Goal: Find contact information: Find contact information

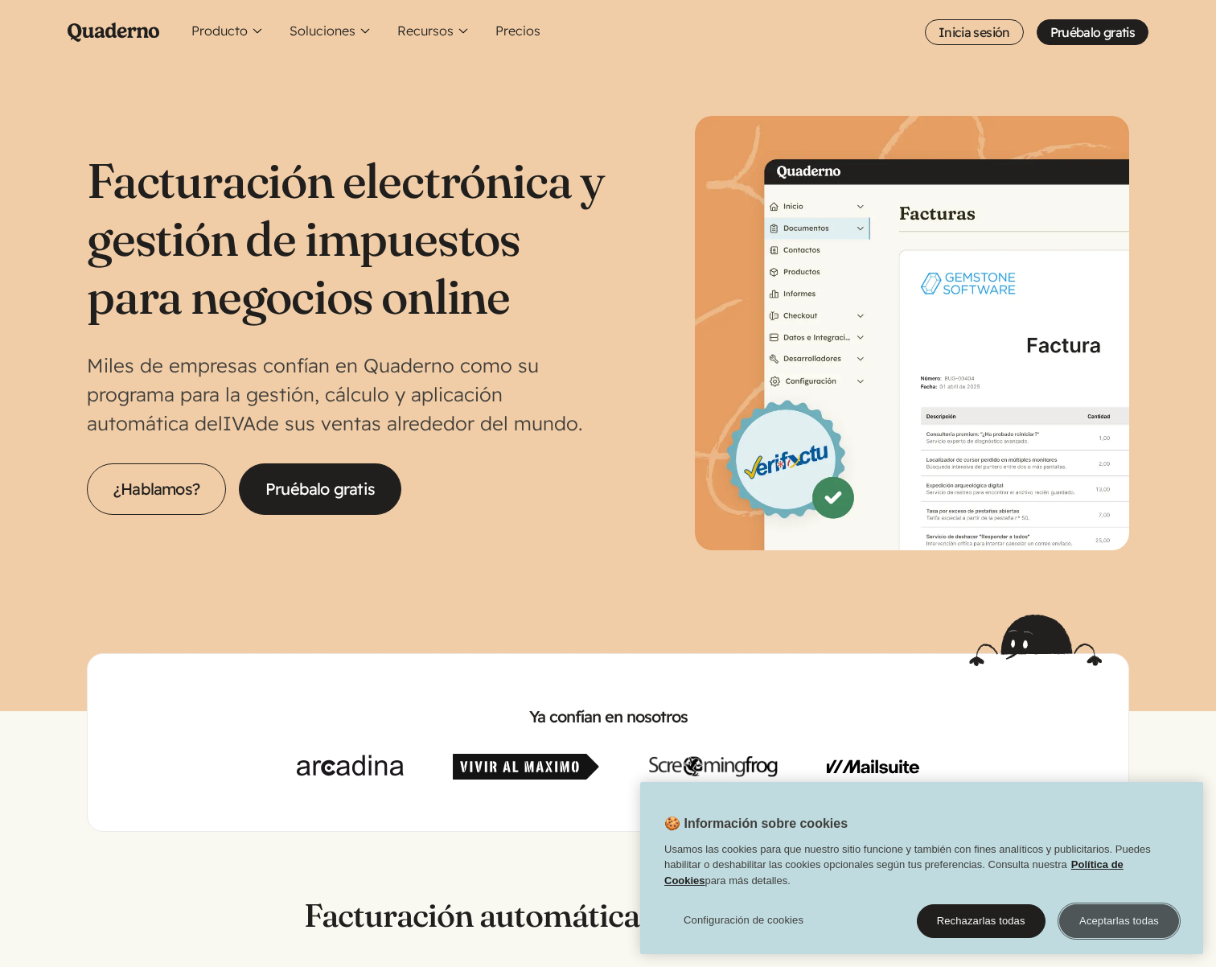
click at [1112, 907] on button "Aceptarlas todas" at bounding box center [1119, 921] width 120 height 34
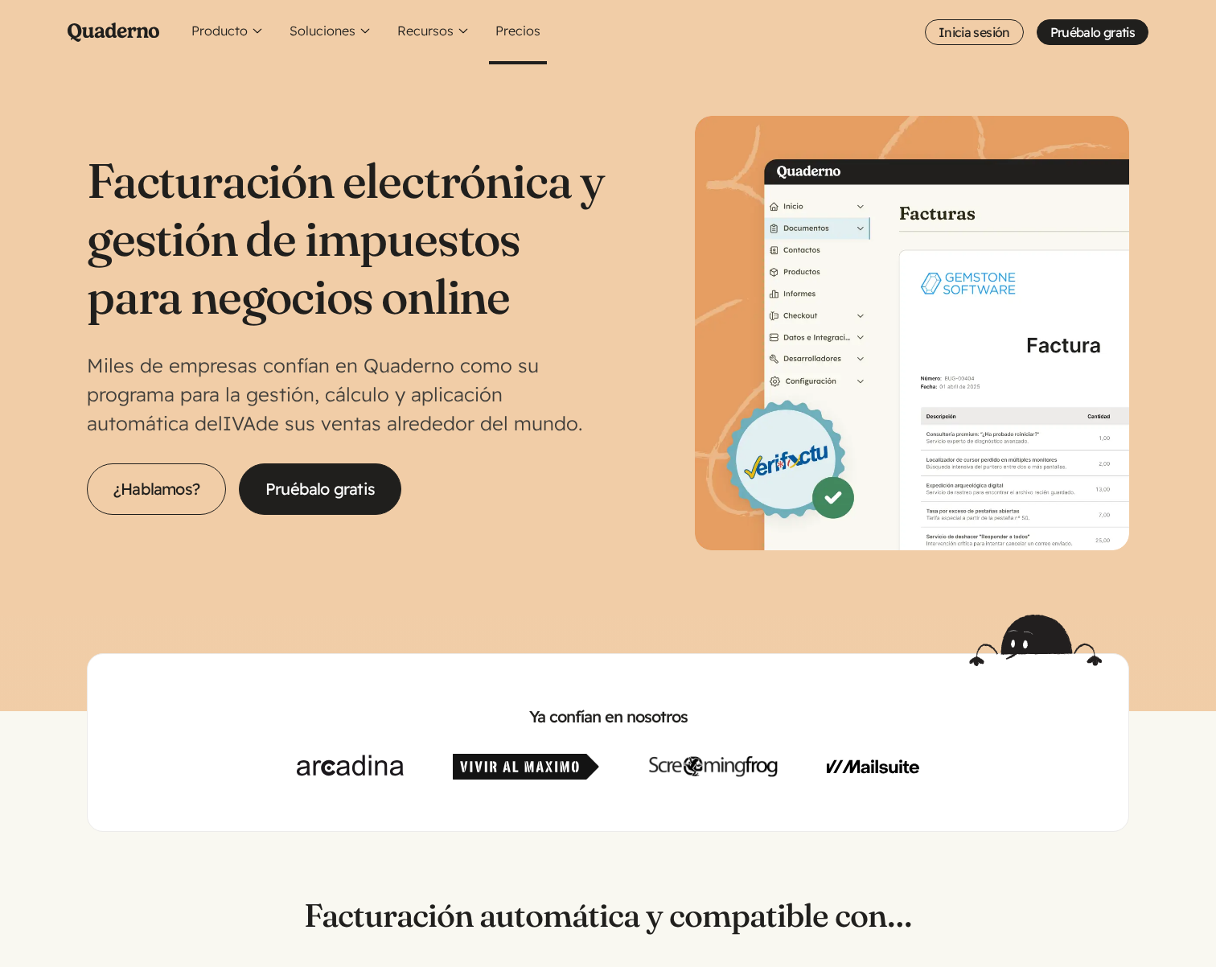
click at [516, 34] on link "Precios" at bounding box center [518, 32] width 58 height 64
click at [188, 492] on link "¿Hablamos?" at bounding box center [156, 488] width 139 height 51
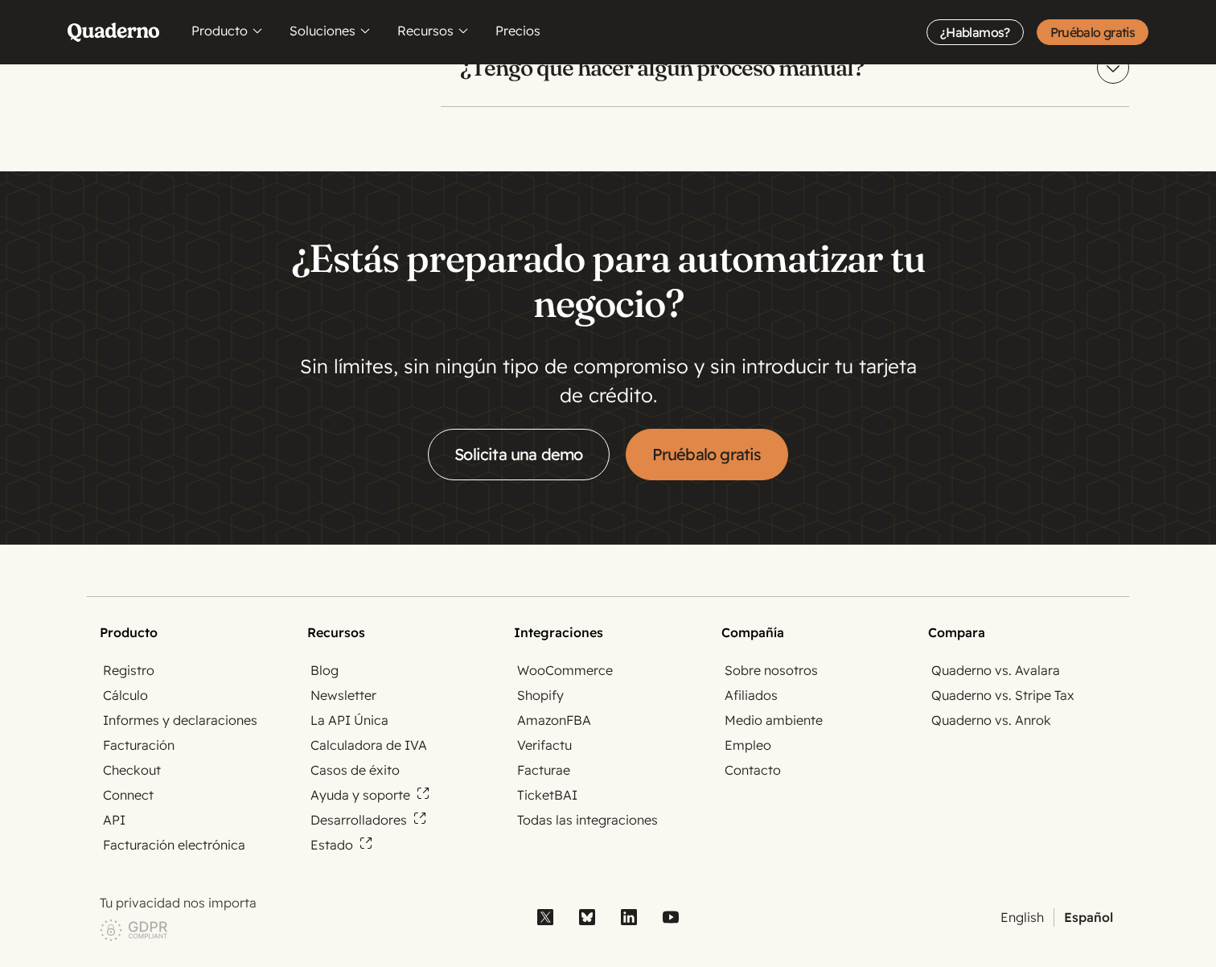
scroll to position [3849, 0]
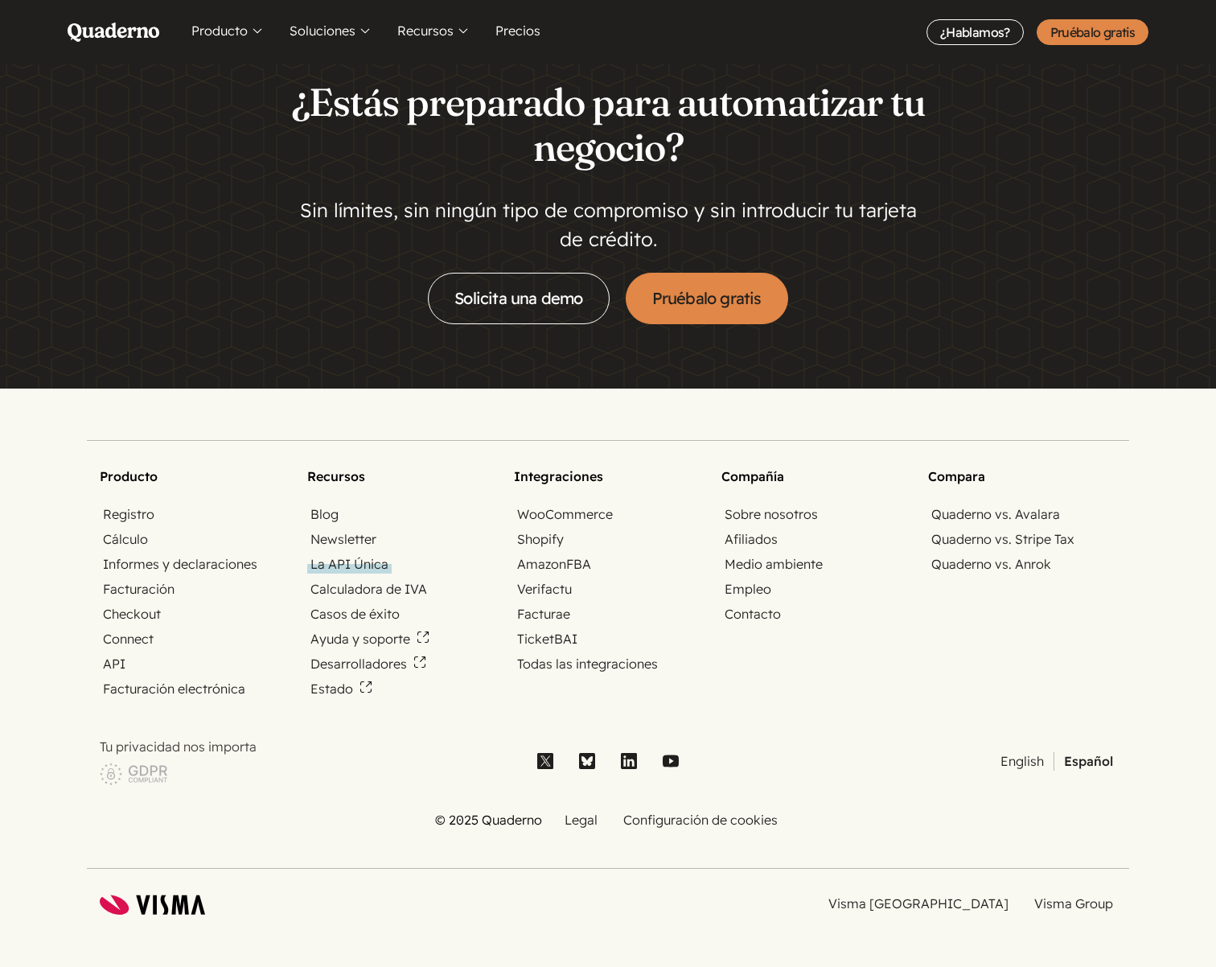
click at [352, 566] on link "La API Única" at bounding box center [349, 564] width 84 height 19
